Goal: Use online tool/utility: Use online tool/utility

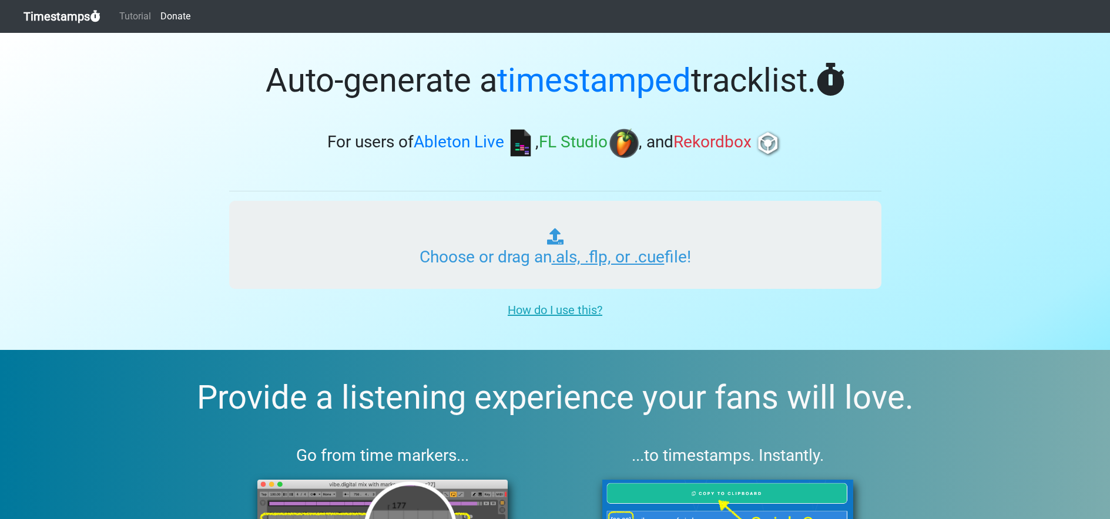
type input "C:\fakepath\פרק 31.als"
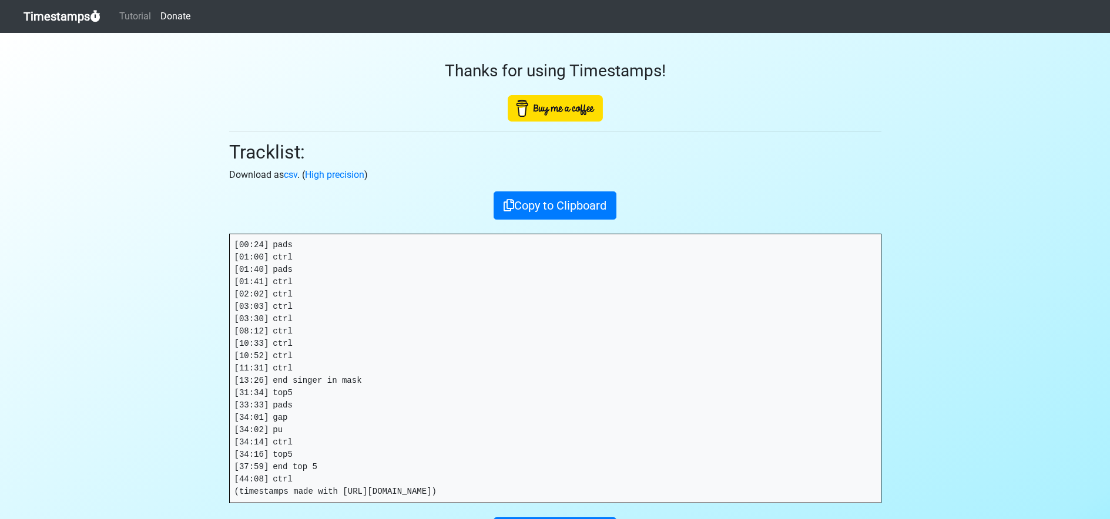
click at [594, 199] on button "Copy to Clipboard" at bounding box center [555, 206] width 123 height 28
click at [79, 24] on link "Timestamps" at bounding box center [62, 17] width 77 height 24
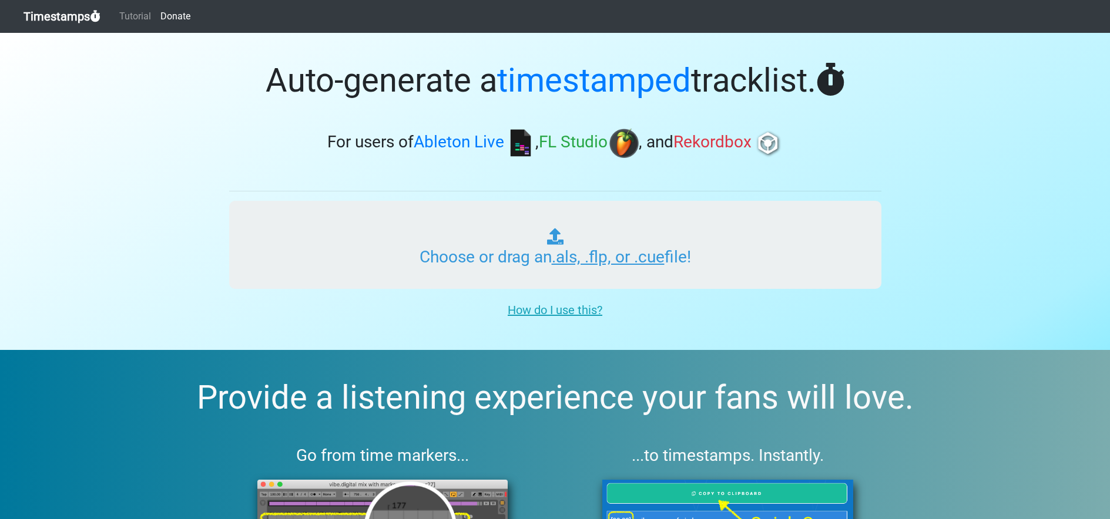
type input "C:\fakepath\פרק 02.als"
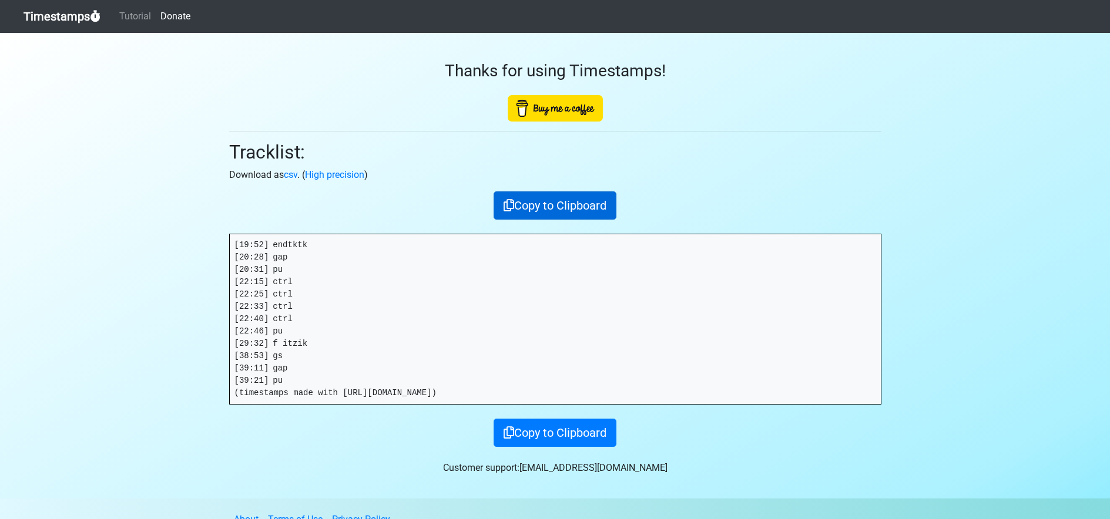
click at [580, 202] on button "Copy to Clipboard" at bounding box center [555, 206] width 123 height 28
click at [90, 19] on link "Timestamps" at bounding box center [62, 17] width 77 height 24
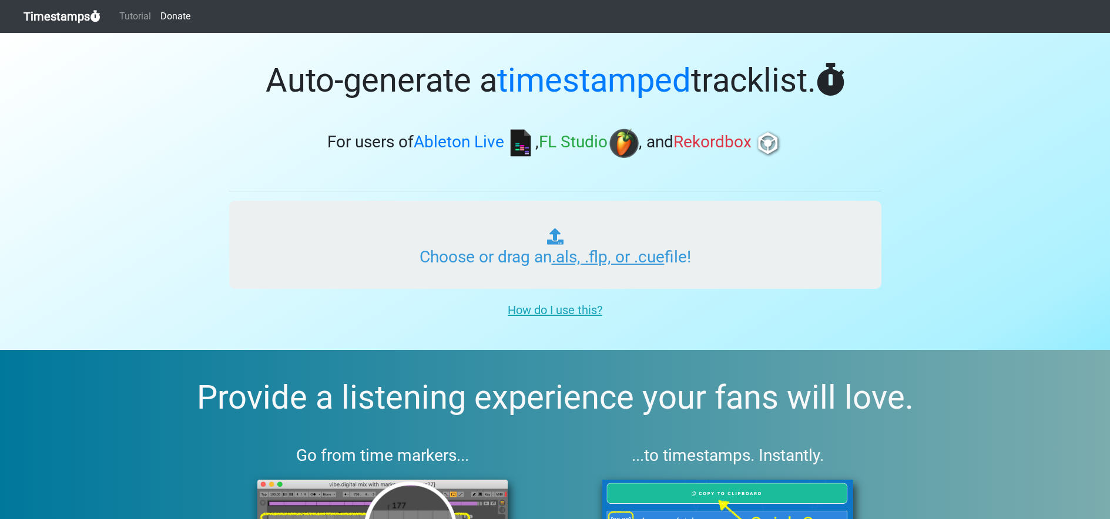
type input "C:\fakepath\פרק 03.als"
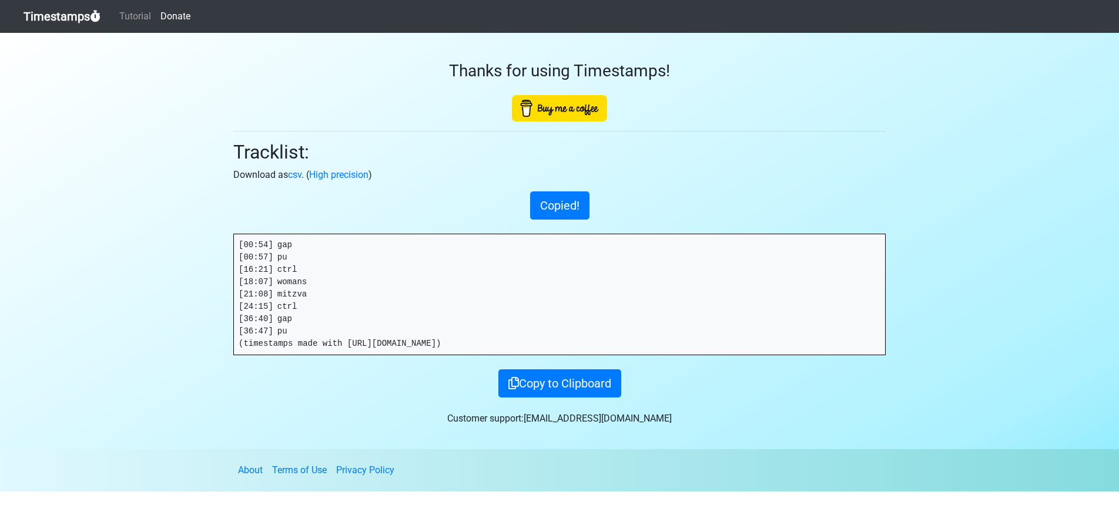
click at [48, 19] on link "Timestamps" at bounding box center [62, 17] width 77 height 24
